Goal: Transaction & Acquisition: Purchase product/service

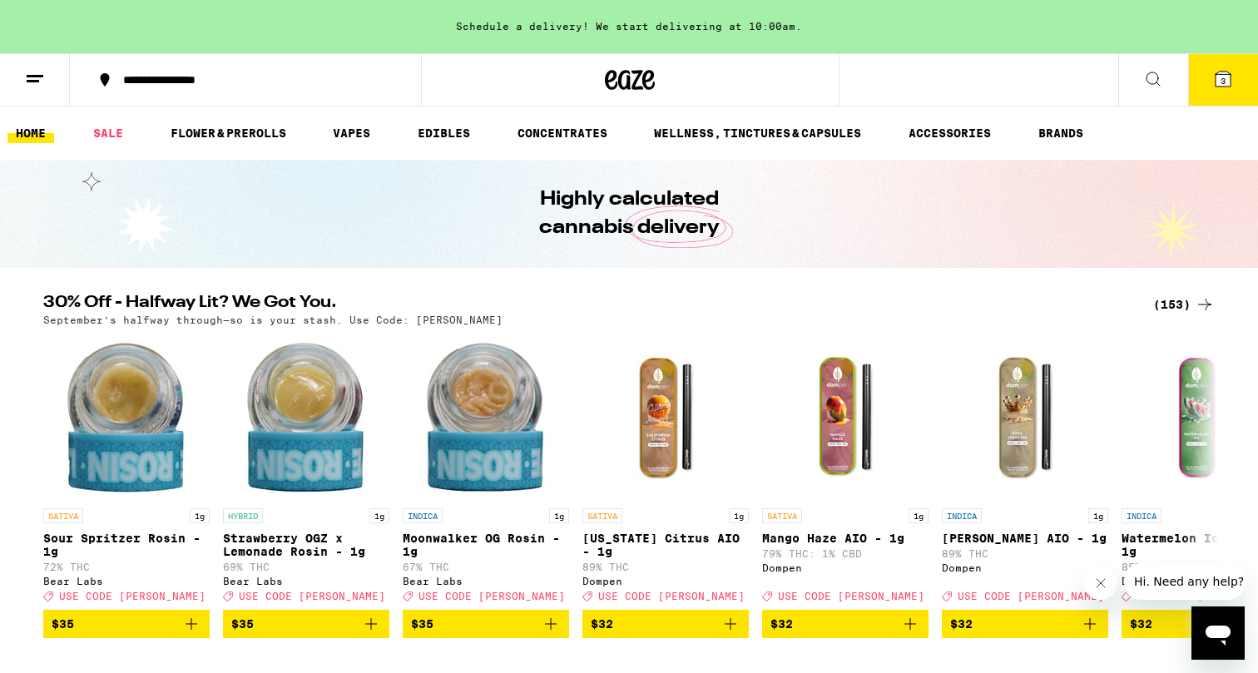
click at [1106, 587] on icon "Close message from company" at bounding box center [1100, 583] width 13 height 13
click at [1227, 85] on icon at bounding box center [1223, 79] width 15 height 15
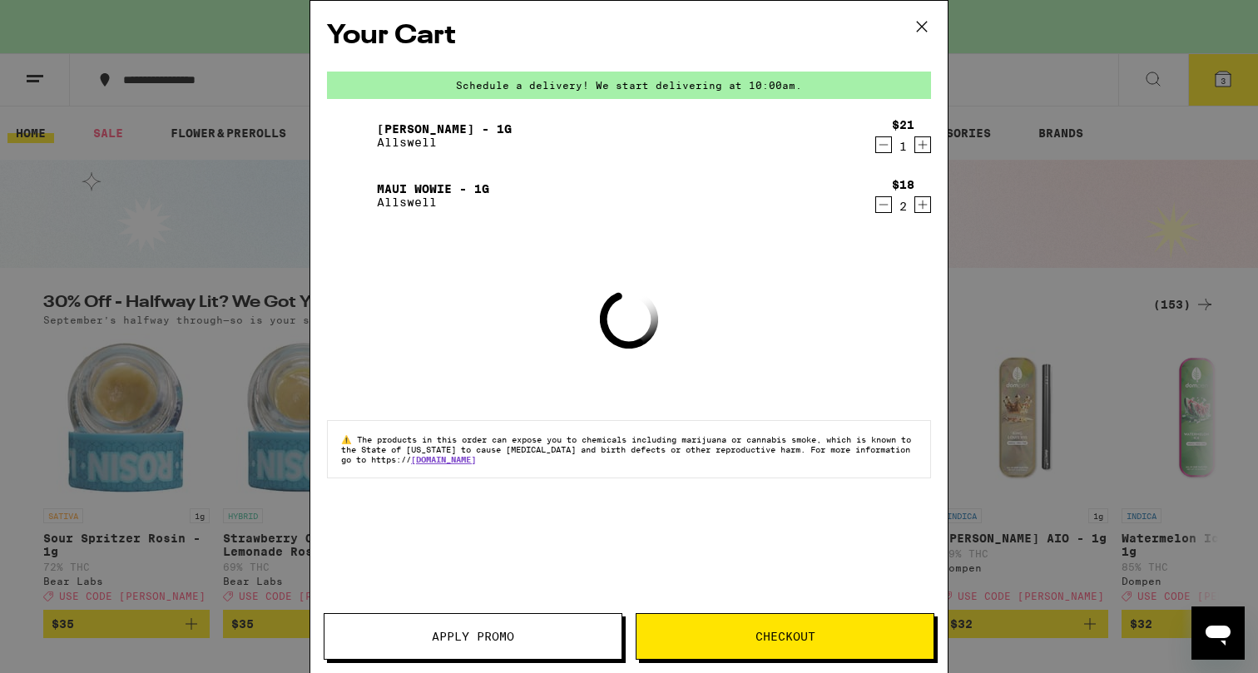
click at [878, 145] on icon "Decrement" at bounding box center [883, 145] width 15 height 20
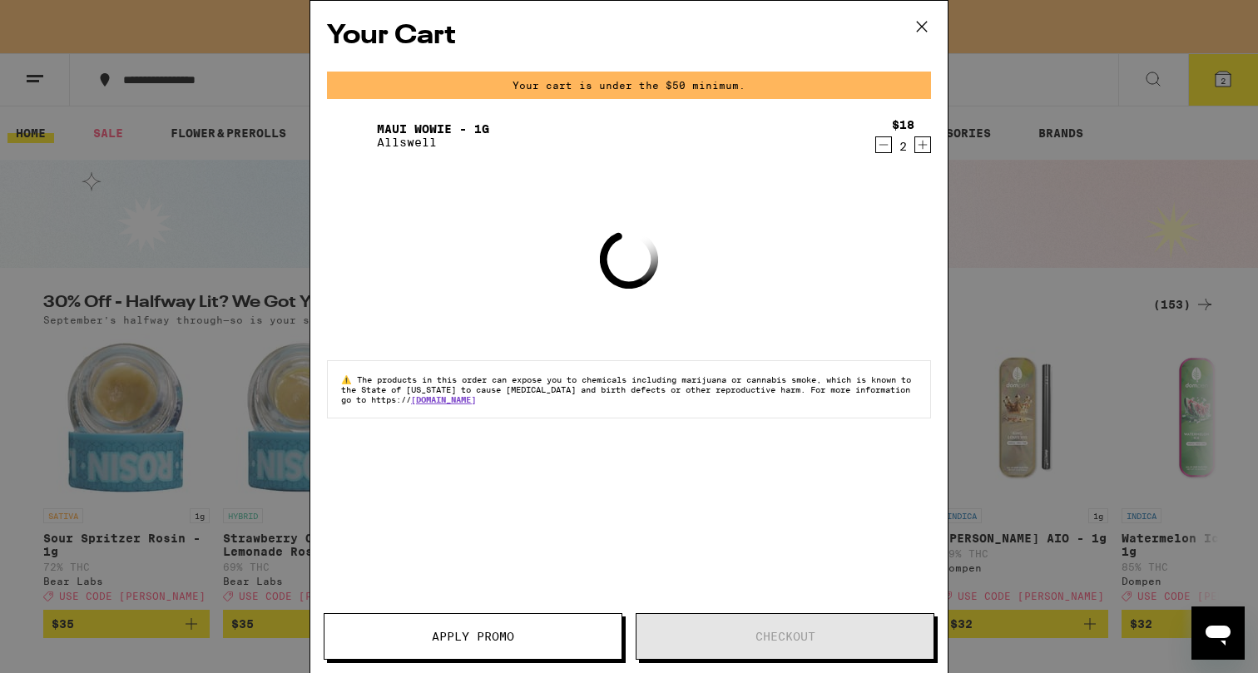
click at [883, 148] on icon "Decrement" at bounding box center [883, 145] width 15 height 20
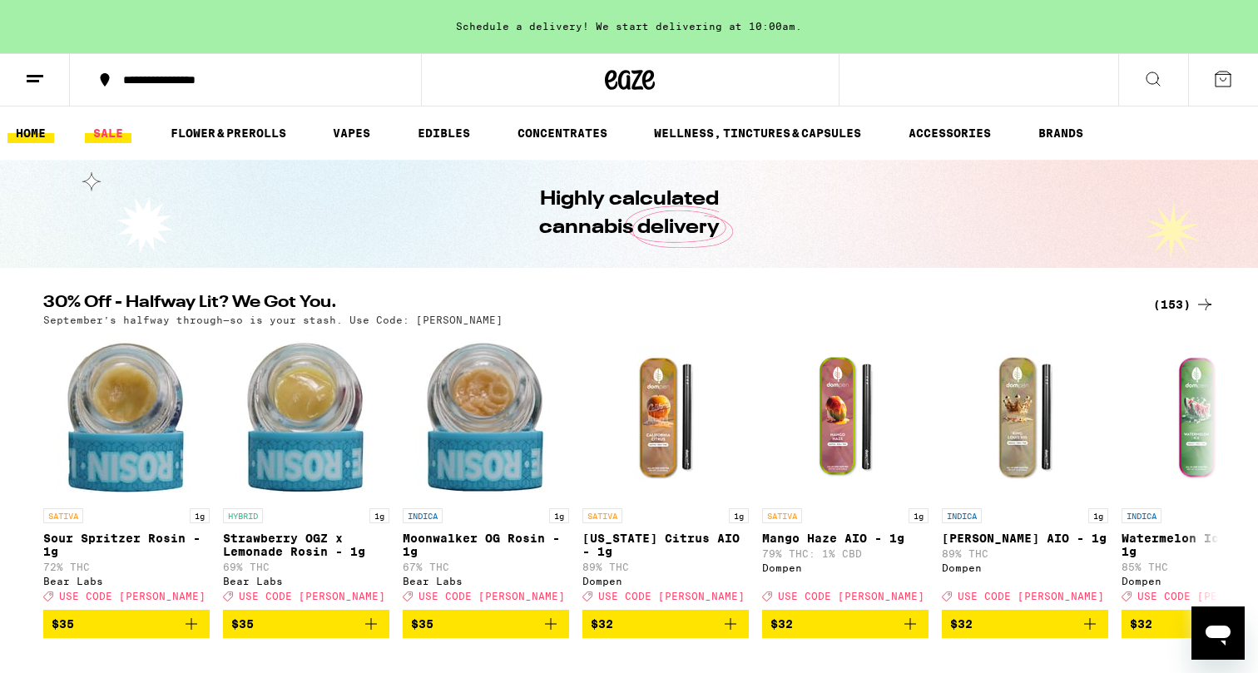
click at [114, 133] on link "SALE" at bounding box center [108, 133] width 47 height 20
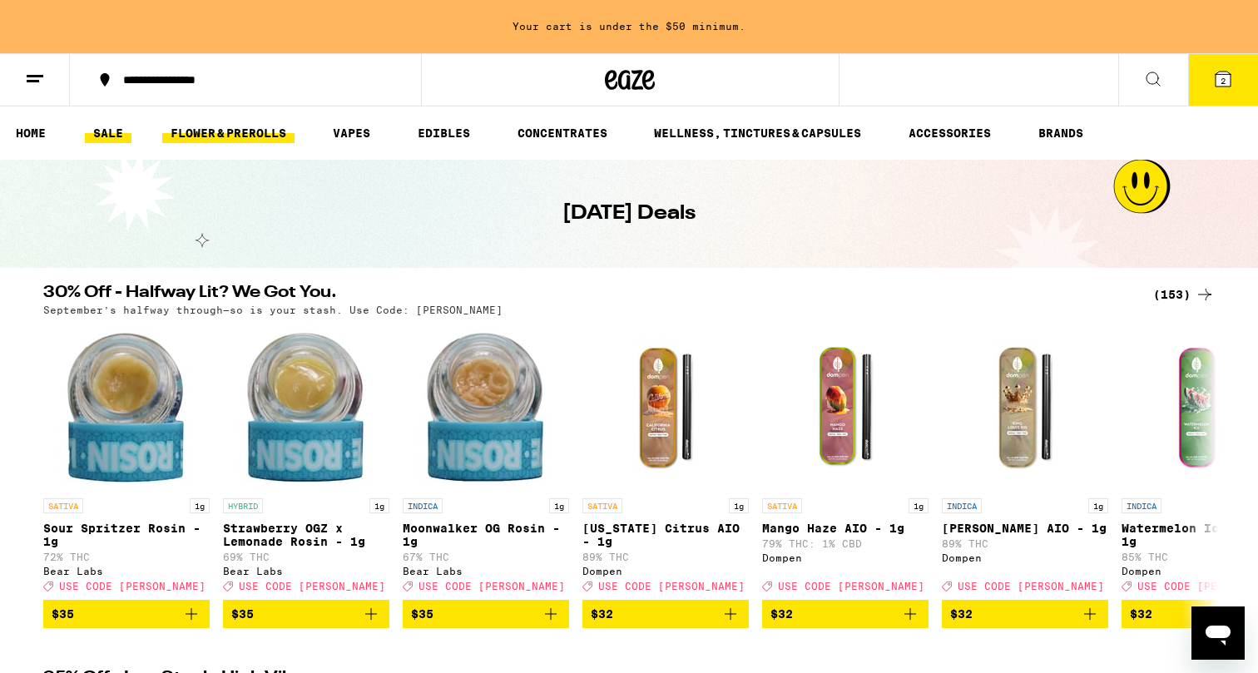
click at [209, 131] on link "FLOWER & PREROLLS" at bounding box center [228, 133] width 132 height 20
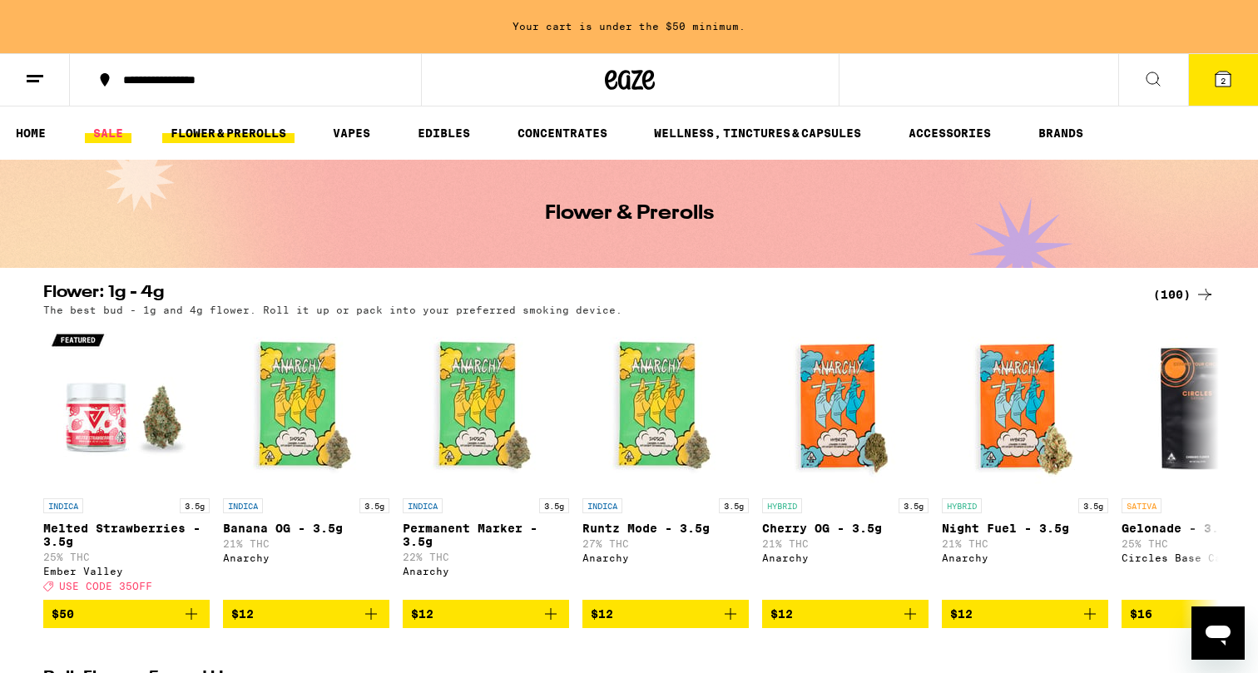
click at [106, 127] on link "SALE" at bounding box center [108, 133] width 47 height 20
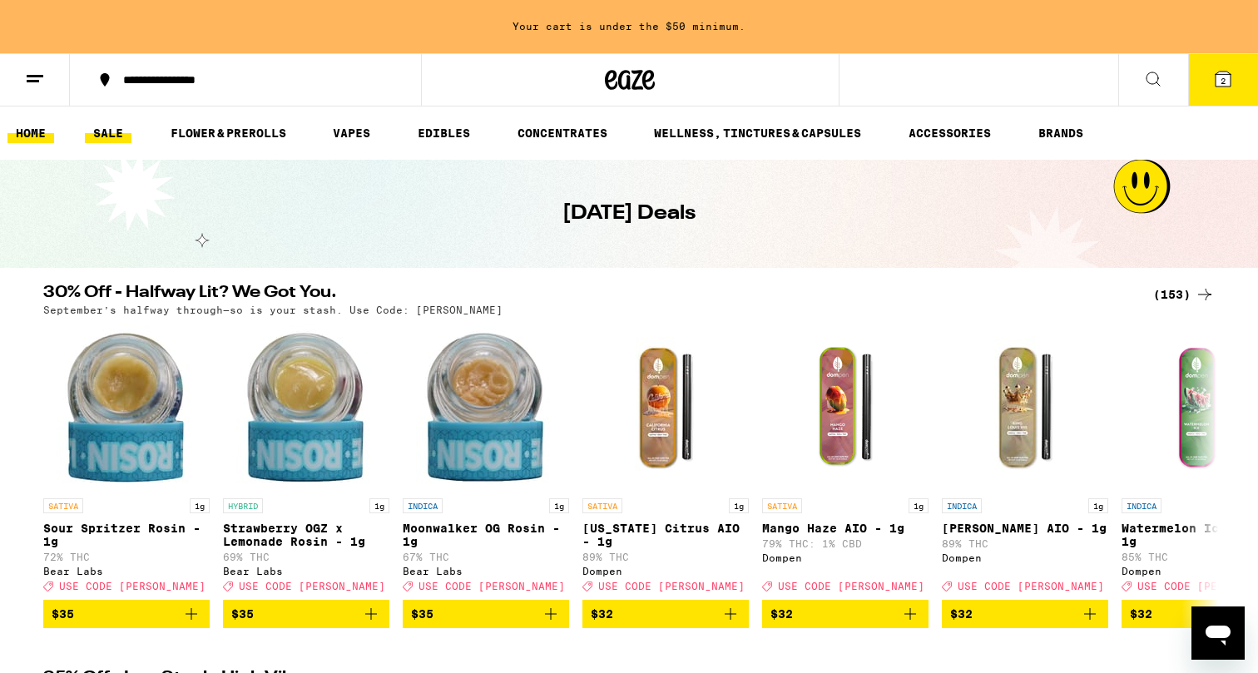
click at [38, 135] on link "HOME" at bounding box center [30, 133] width 47 height 20
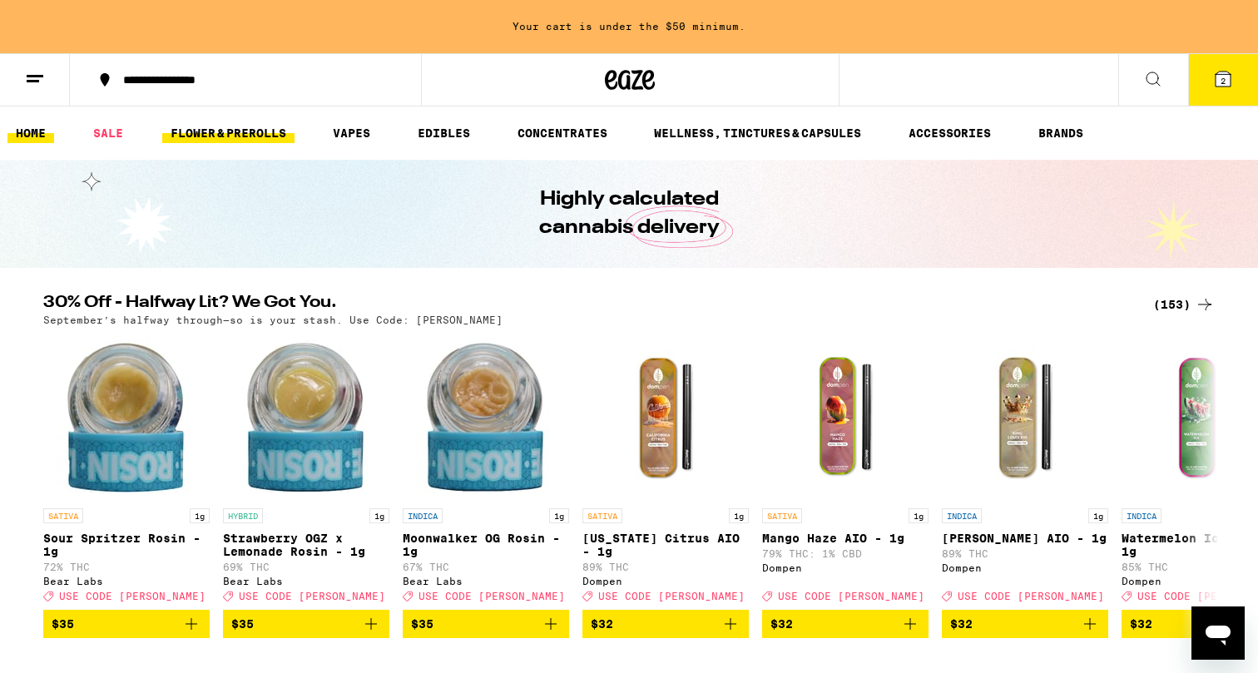
click at [253, 131] on link "FLOWER & PREROLLS" at bounding box center [228, 133] width 132 height 20
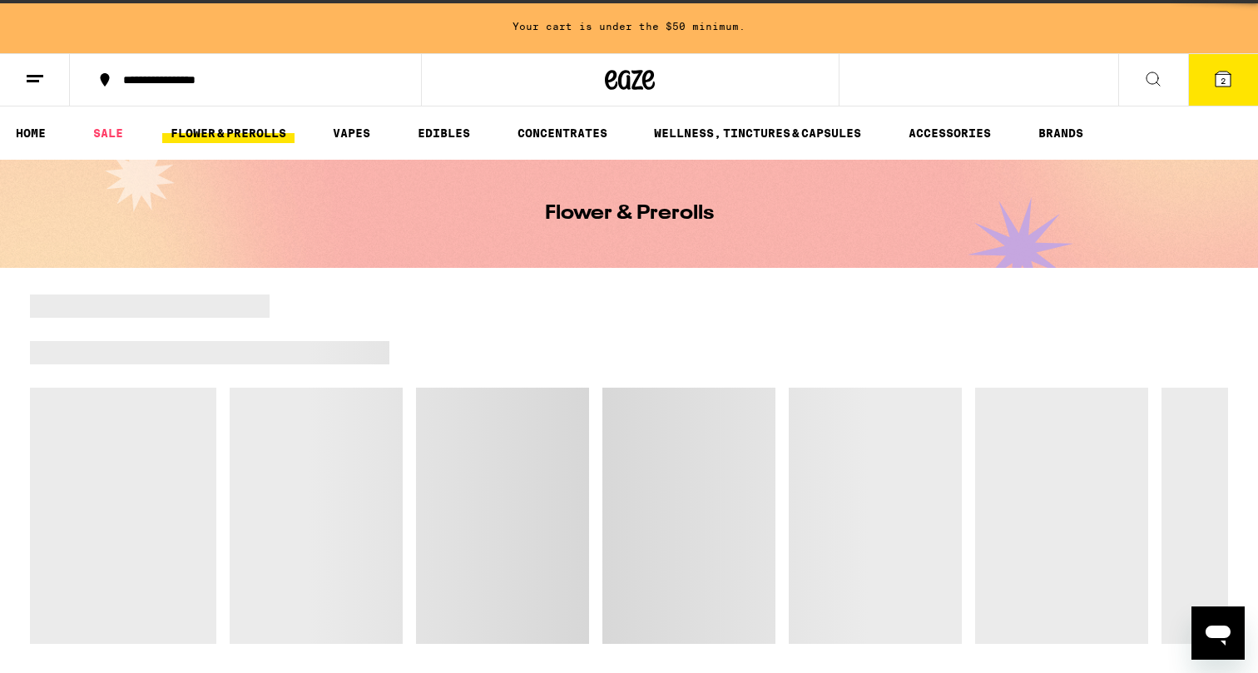
click at [254, 131] on link "FLOWER & PREROLLS" at bounding box center [228, 133] width 132 height 20
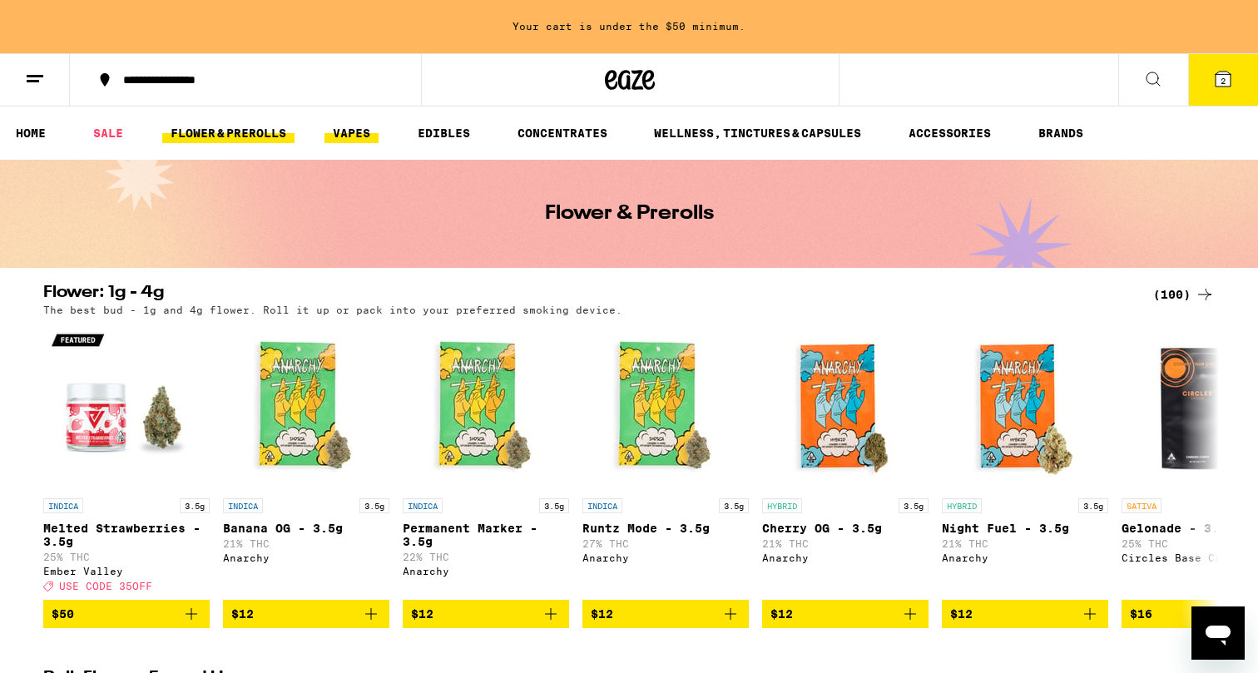
click at [361, 135] on link "VAPES" at bounding box center [351, 133] width 54 height 20
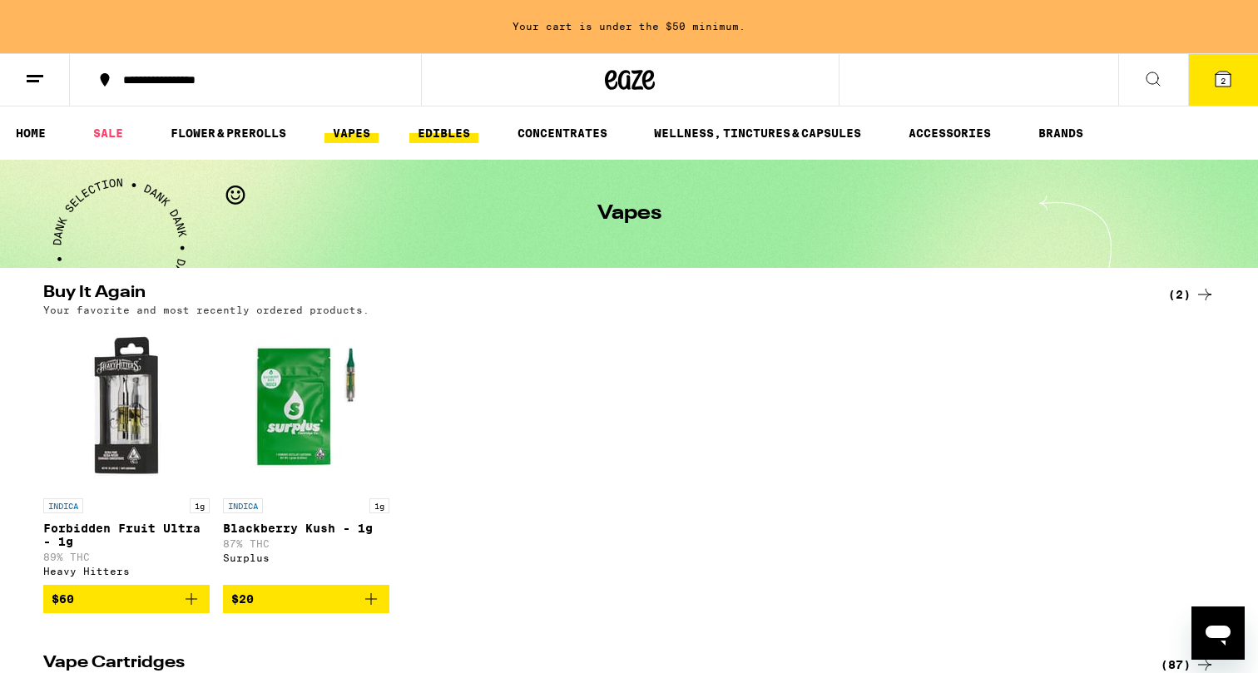
click at [451, 126] on link "EDIBLES" at bounding box center [443, 133] width 69 height 20
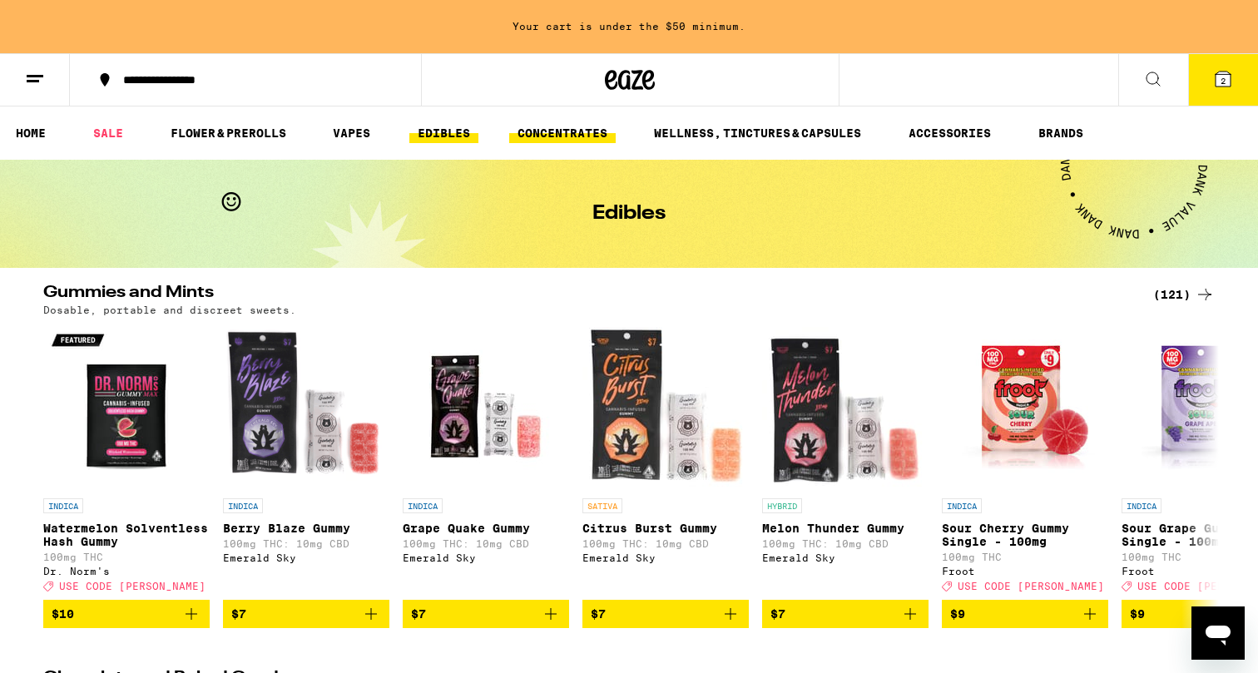
click at [556, 136] on link "CONCENTRATES" at bounding box center [562, 133] width 106 height 20
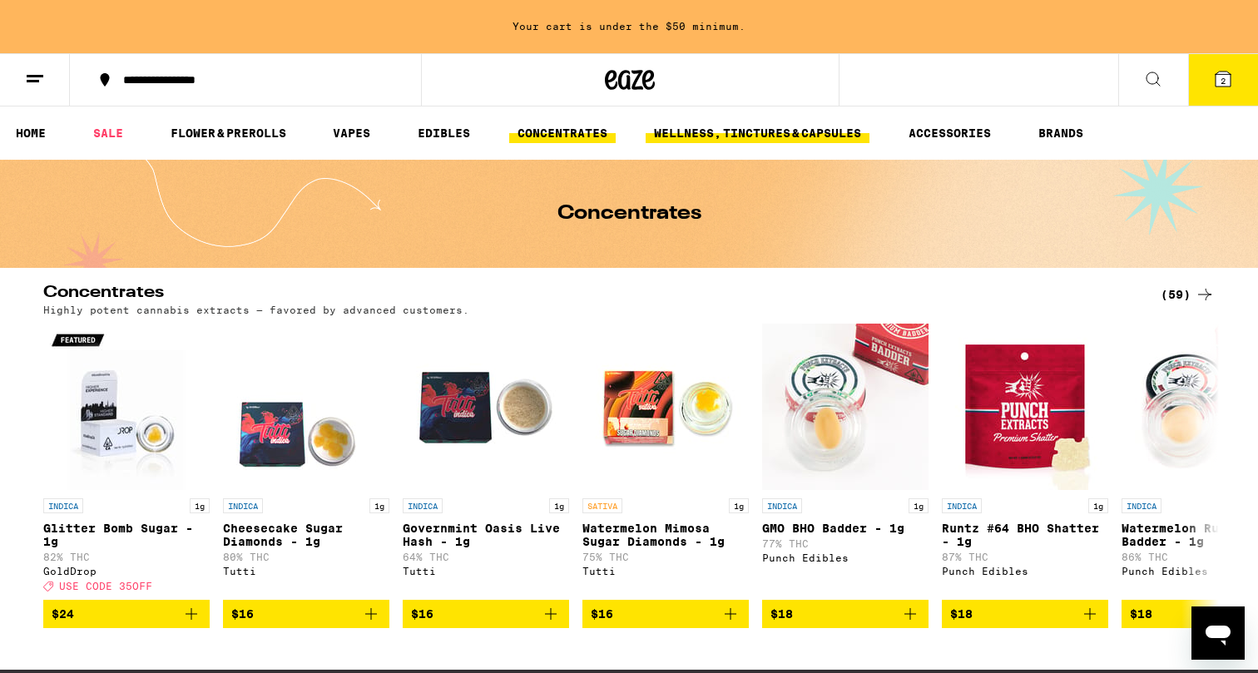
click at [677, 132] on link "WELLNESS, TINCTURES & CAPSULES" at bounding box center [758, 133] width 224 height 20
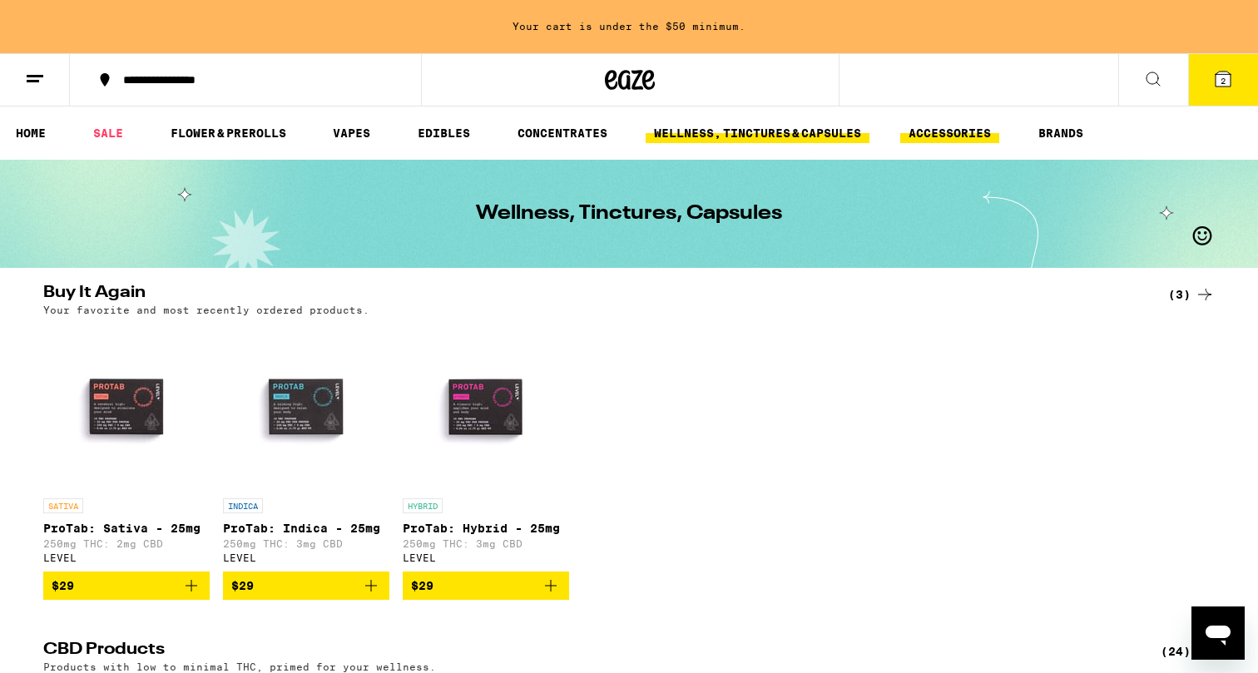
click at [932, 136] on link "ACCESSORIES" at bounding box center [949, 133] width 99 height 20
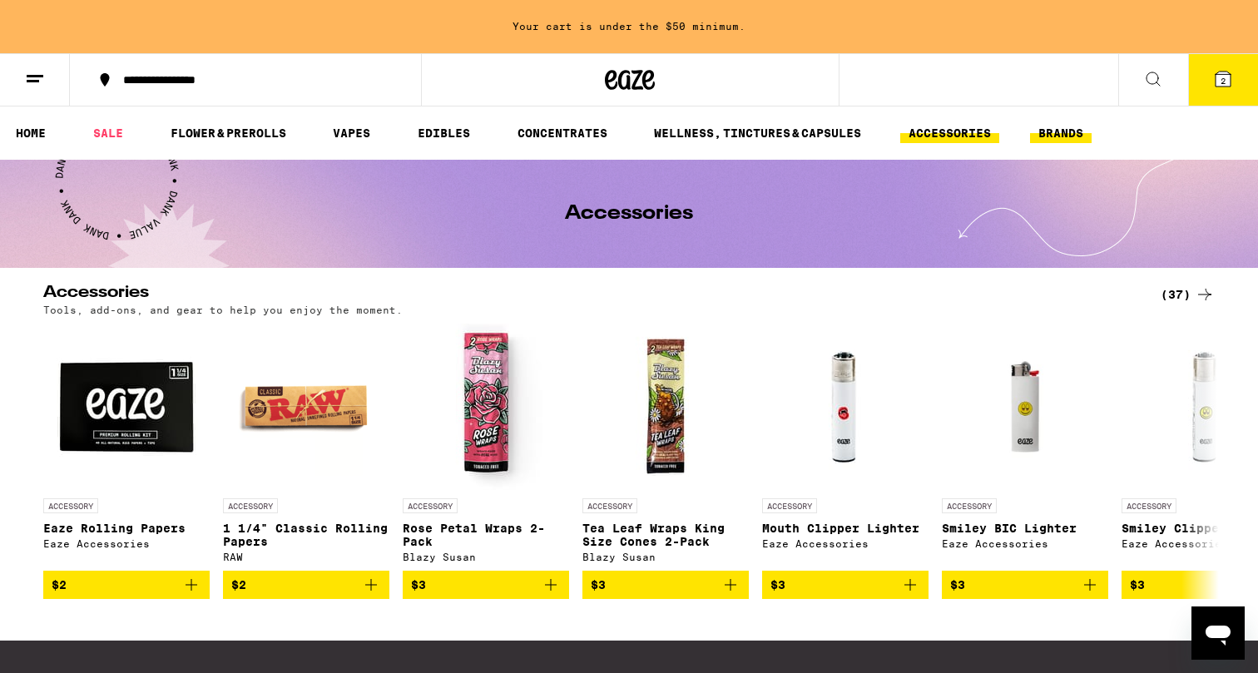
click at [1067, 136] on link "BRANDS" at bounding box center [1061, 133] width 62 height 20
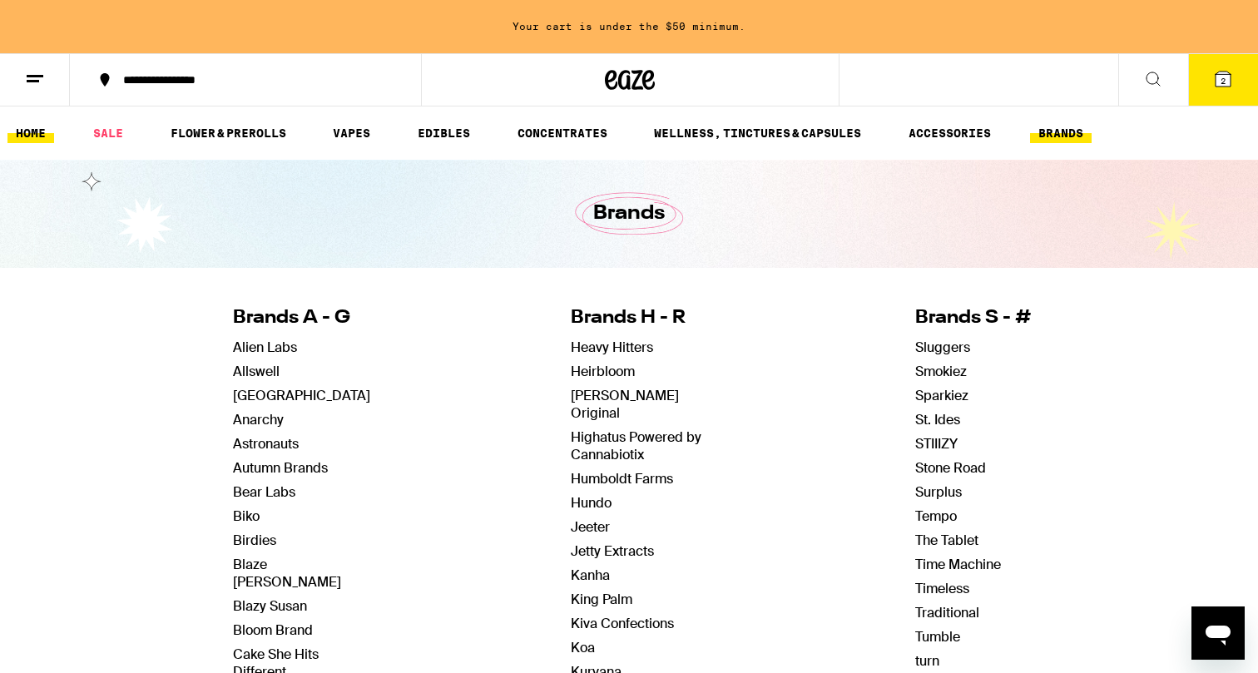
click at [28, 127] on link "HOME" at bounding box center [30, 133] width 47 height 20
